Goal: Task Accomplishment & Management: Manage account settings

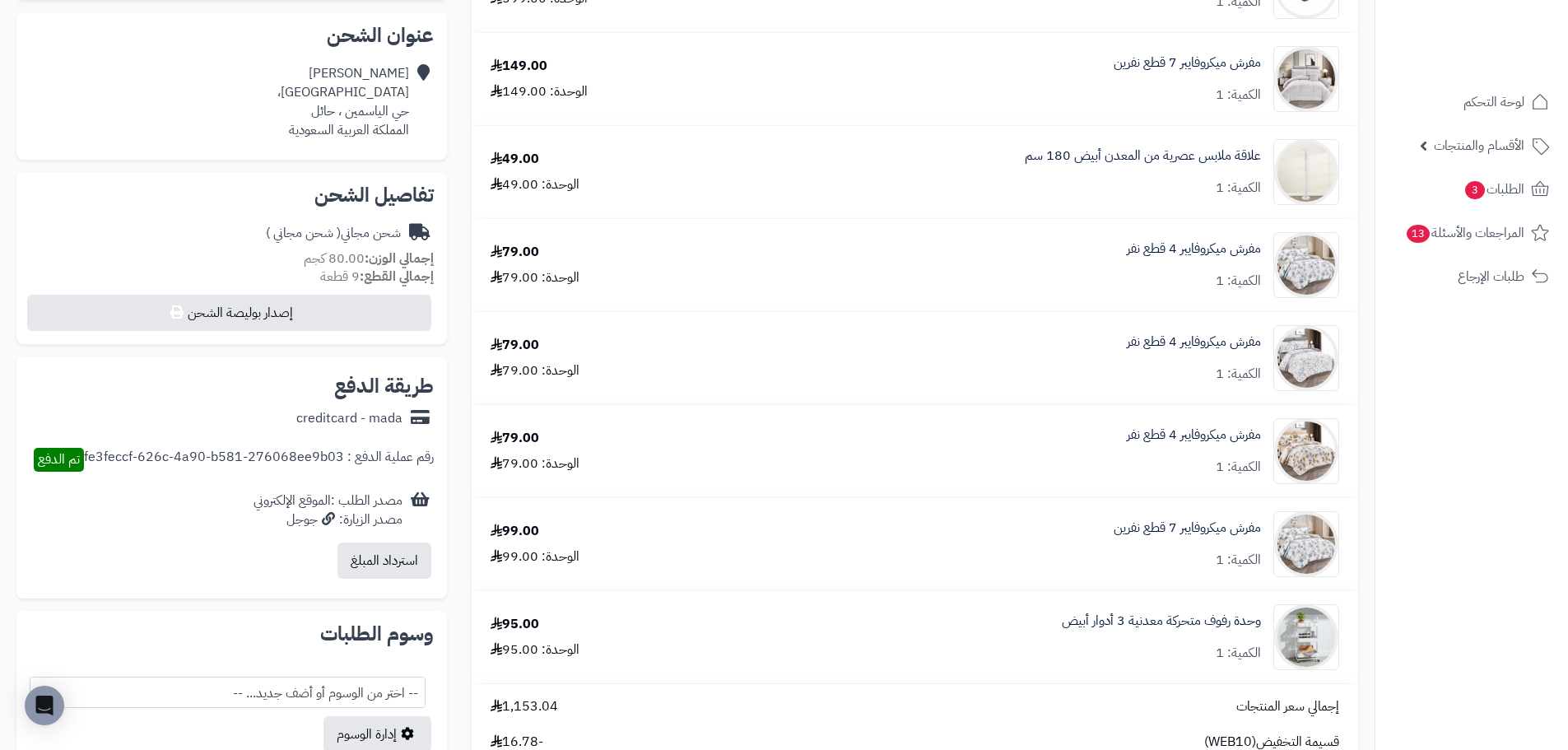
scroll to position [329, 0]
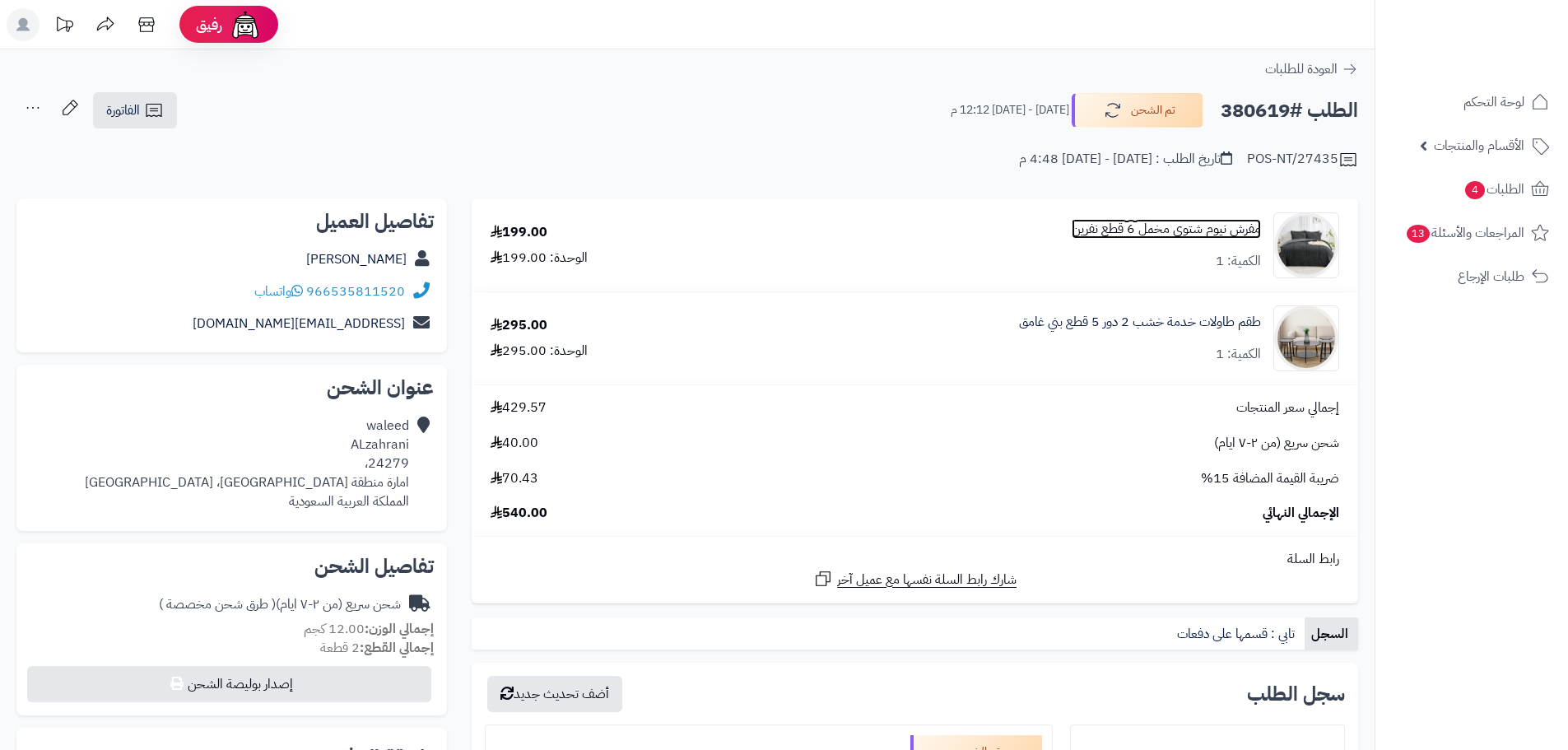
click at [1177, 230] on link "مفرش نيوم شتوي مخمل 6 قطع نفرين" at bounding box center [1166, 229] width 189 height 19
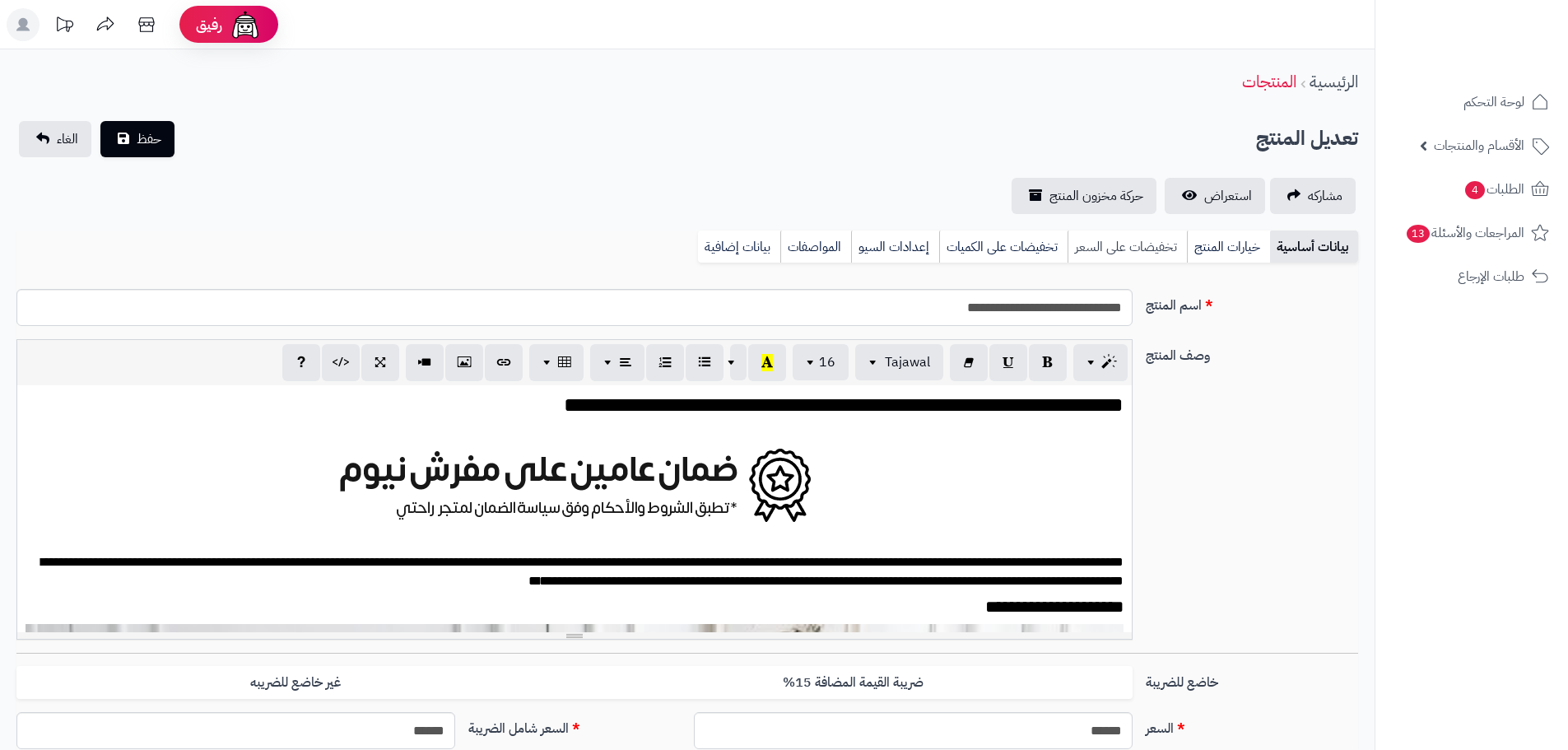
scroll to position [547, 0]
click at [1205, 199] on span "استعراض" at bounding box center [1228, 195] width 48 height 20
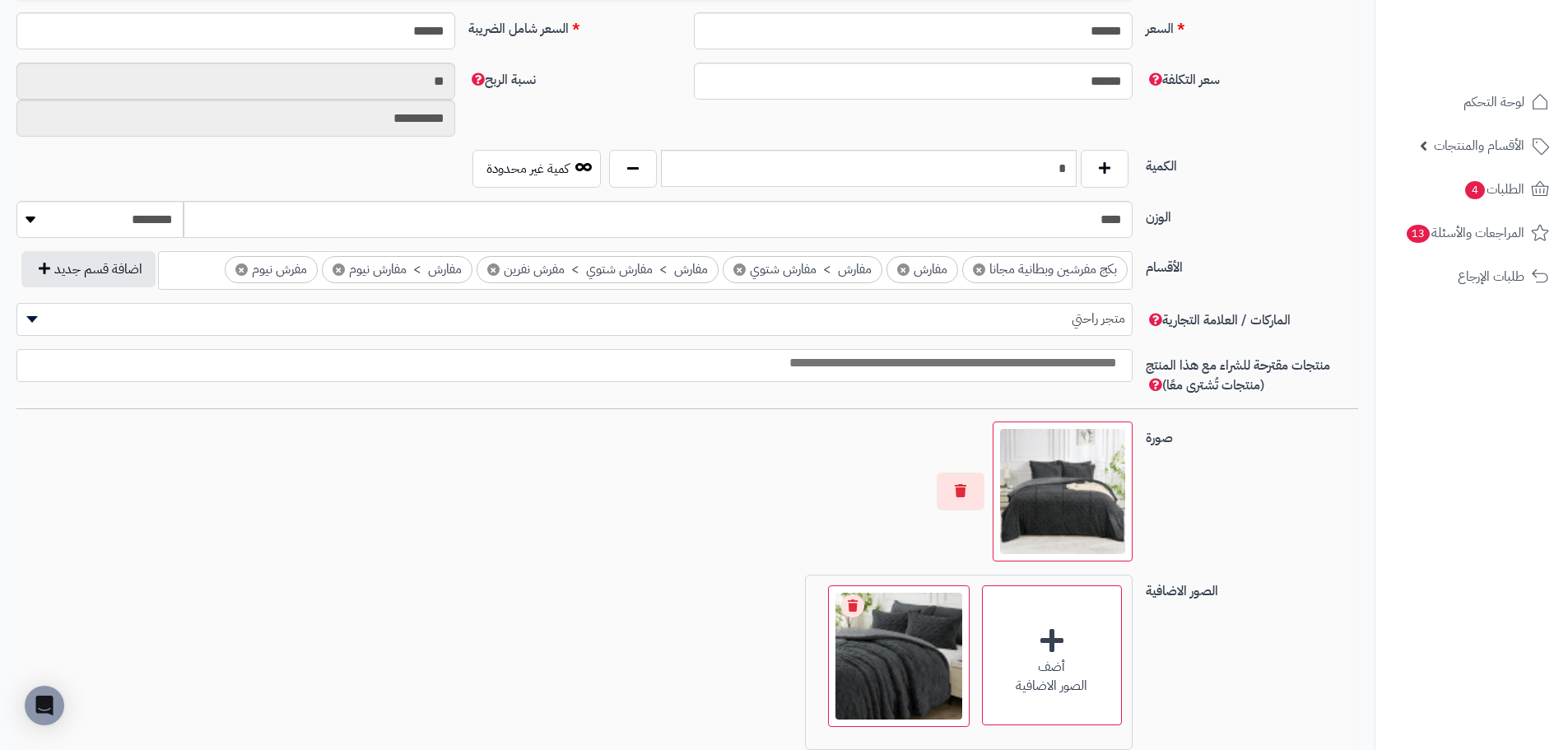
scroll to position [659, 0]
